Goal: Transaction & Acquisition: Purchase product/service

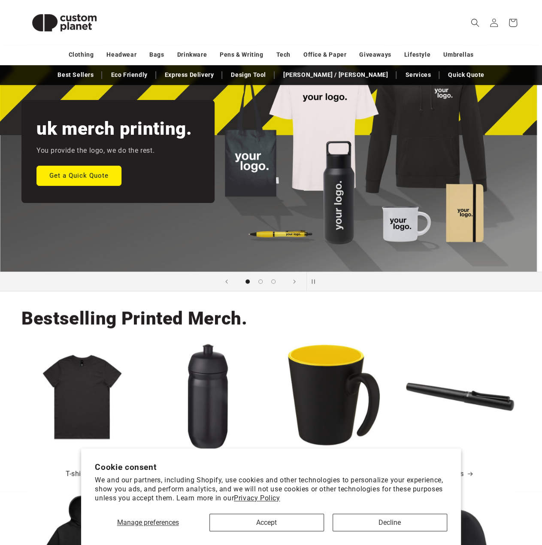
scroll to position [172, 0]
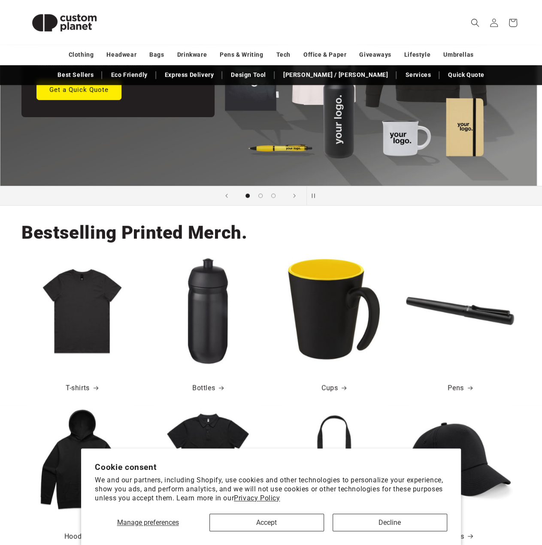
click at [98, 306] on img at bounding box center [82, 311] width 108 height 108
click at [85, 388] on link "T-shirts" at bounding box center [82, 388] width 33 height 12
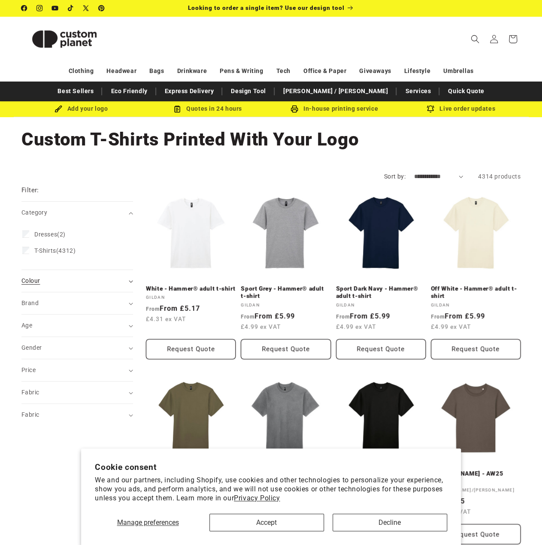
click at [104, 279] on div "Colour (0)" at bounding box center [73, 280] width 104 height 9
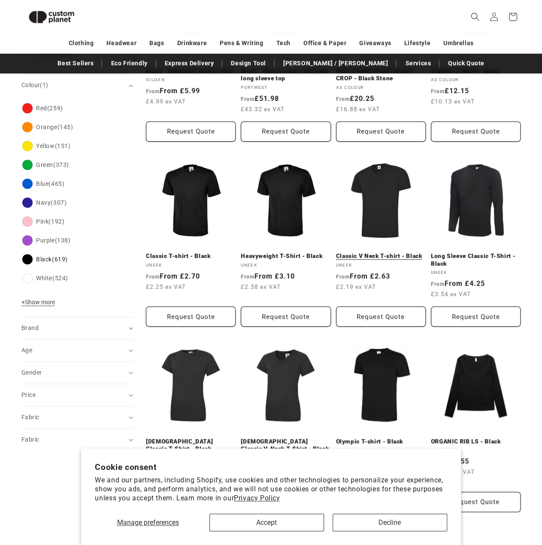
scroll to position [203, 0]
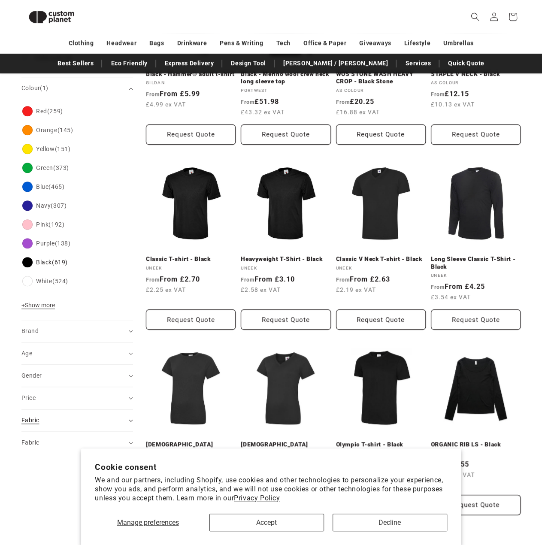
click at [45, 423] on summary "Fabric (0)" at bounding box center [77, 420] width 112 height 22
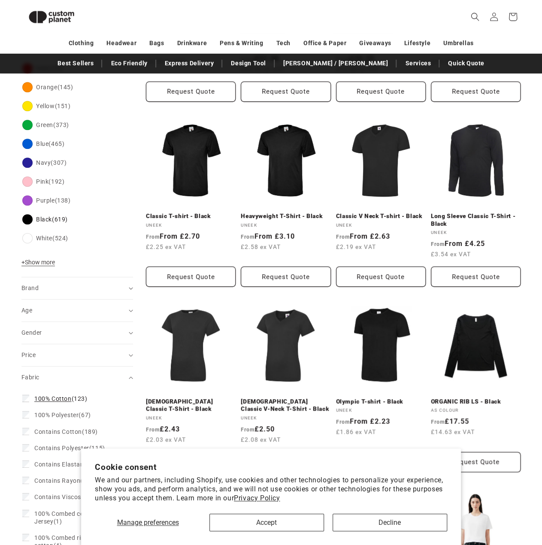
click at [52, 392] on label "100% Cotton (123) 100% Cotton (123 products)" at bounding box center [74, 398] width 105 height 16
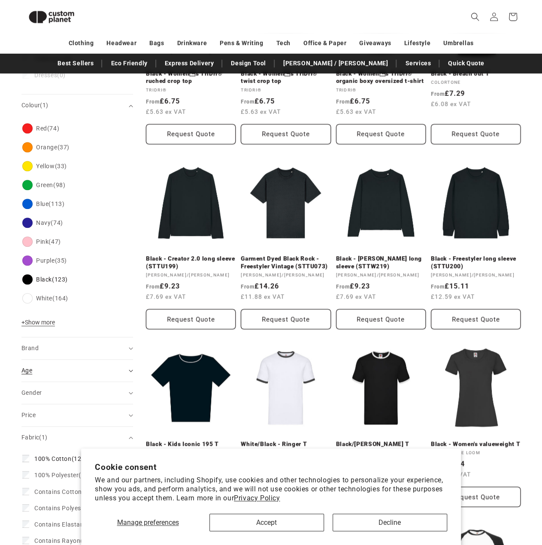
scroll to position [246, 0]
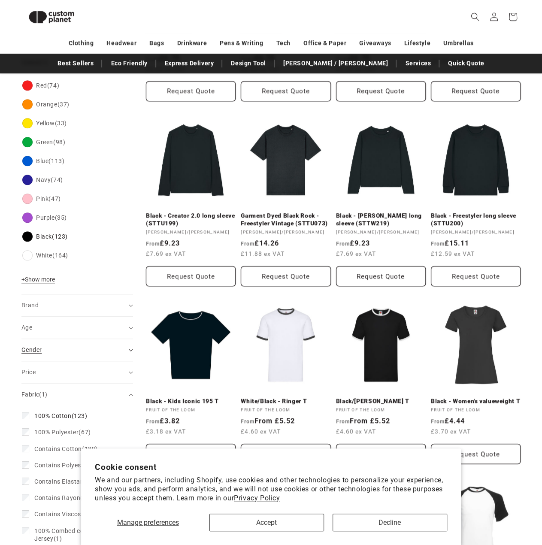
click at [45, 347] on div "Gender (0)" at bounding box center [73, 349] width 104 height 9
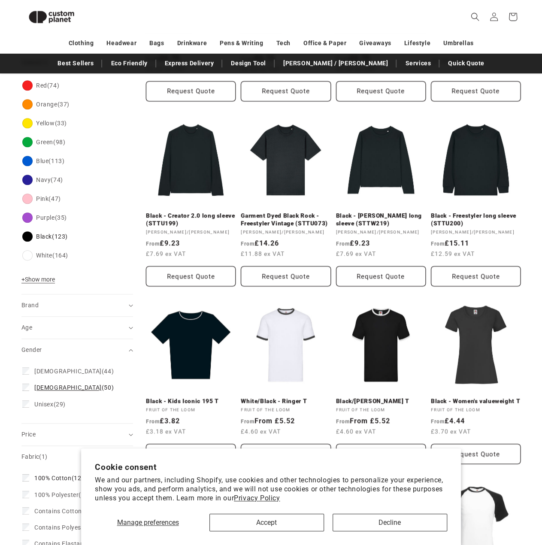
click at [40, 385] on span "Male" at bounding box center [67, 387] width 67 height 7
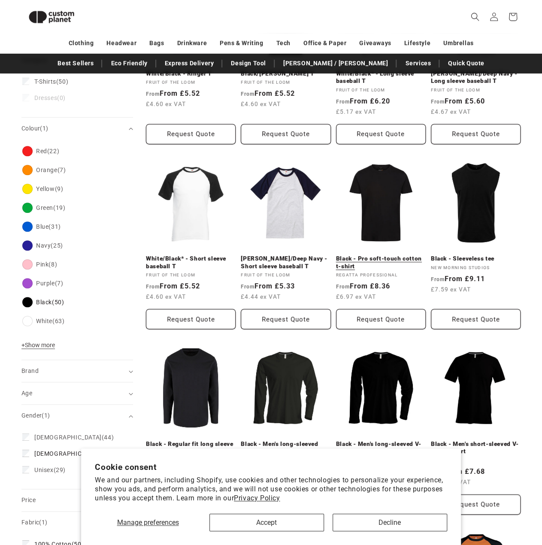
scroll to position [202, 0]
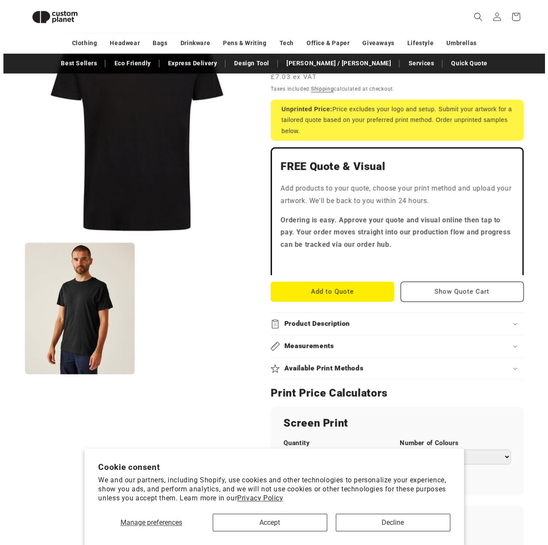
scroll to position [203, 0]
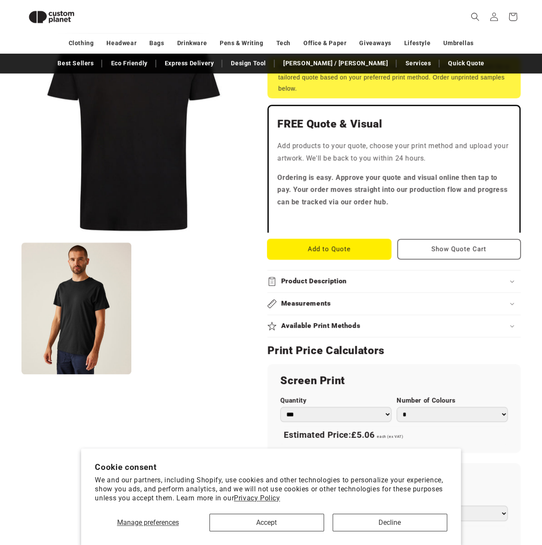
click at [348, 245] on button "Add to Quote" at bounding box center [328, 249] width 123 height 20
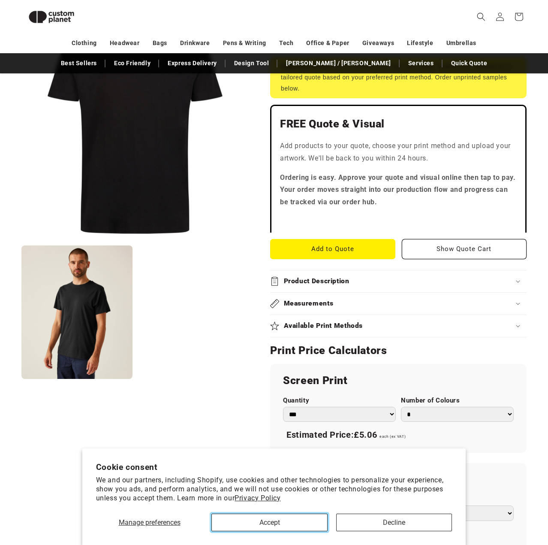
click at [314, 527] on button "Accept" at bounding box center [269, 522] width 116 height 18
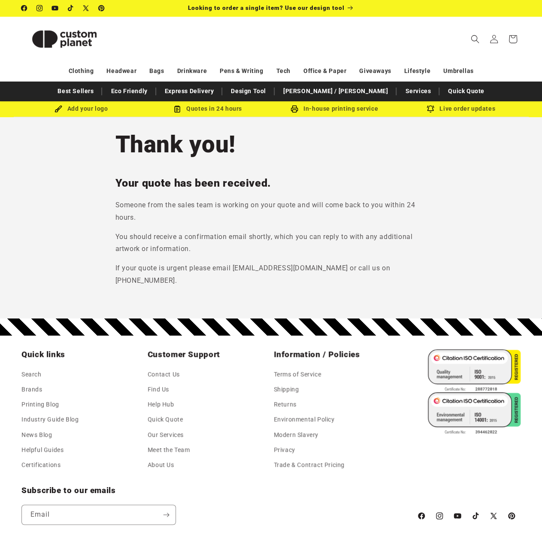
scroll to position [33, 0]
